Goal: Task Accomplishment & Management: Manage account settings

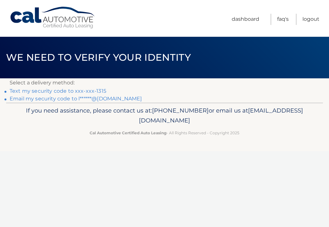
click at [72, 90] on link "Text my security code to xxx-xxx-1315" at bounding box center [58, 91] width 97 height 6
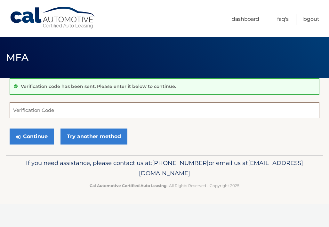
click at [67, 113] on input "Verification Code" at bounding box center [164, 110] width 309 height 16
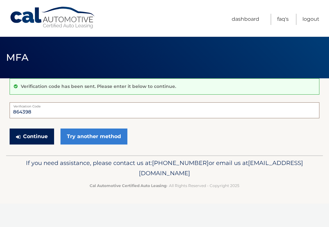
type input "864398"
click at [37, 138] on button "Continue" at bounding box center [32, 137] width 44 height 16
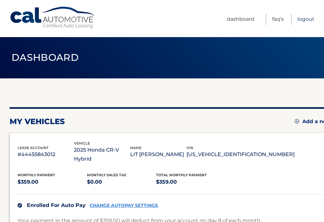
click at [303, 18] on link "Logout" at bounding box center [305, 19] width 17 height 11
